Goal: Check status

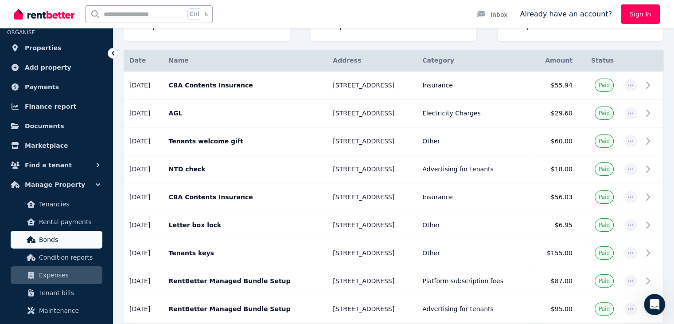
scroll to position [44, 0]
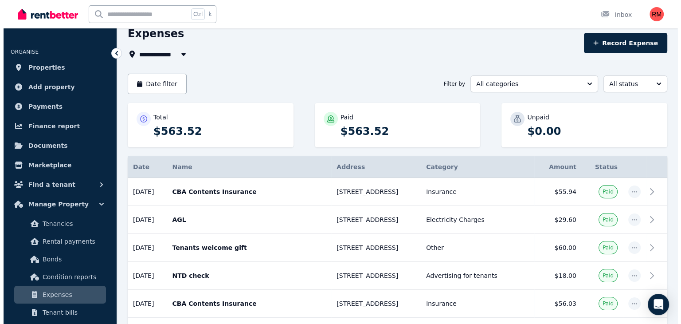
scroll to position [44, 0]
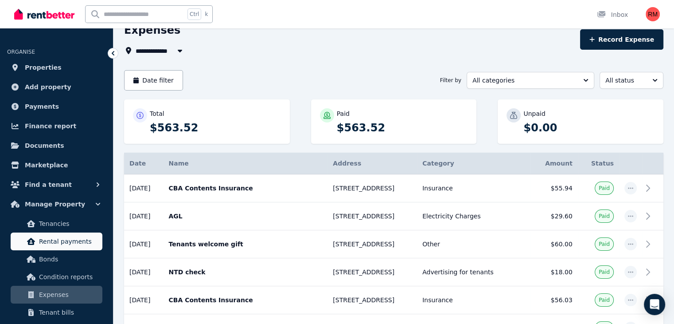
click at [66, 236] on span "Rental payments" at bounding box center [69, 241] width 60 height 11
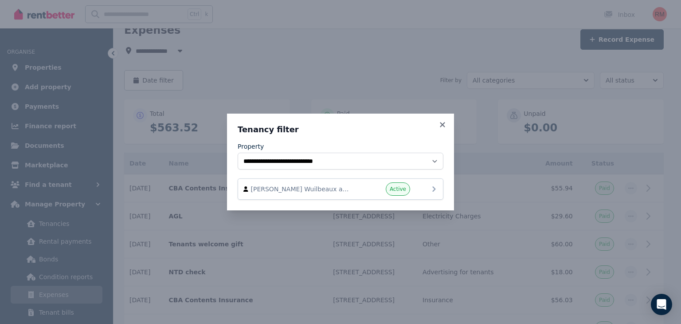
click at [424, 186] on div "Ines Wuilbeaux and Rahyan Kadir Active" at bounding box center [340, 188] width 194 height 13
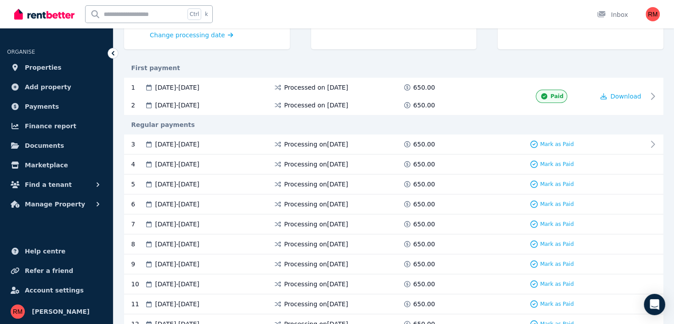
scroll to position [133, 0]
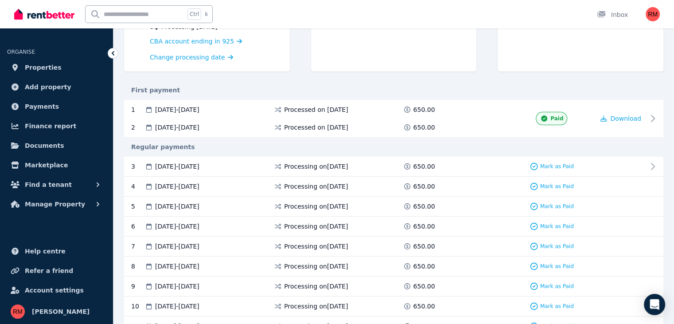
click at [455, 148] on div "Regular payments" at bounding box center [394, 146] width 540 height 9
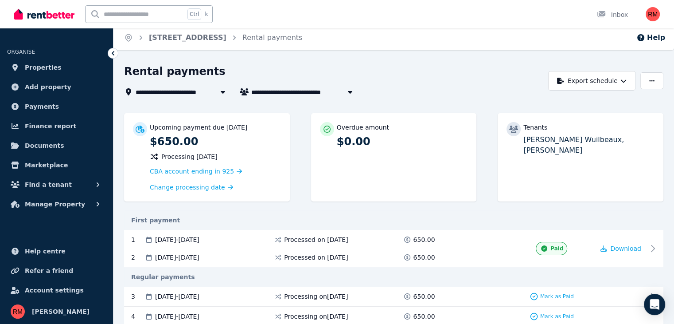
scroll to position [0, 0]
